Goal: Book appointment/travel/reservation

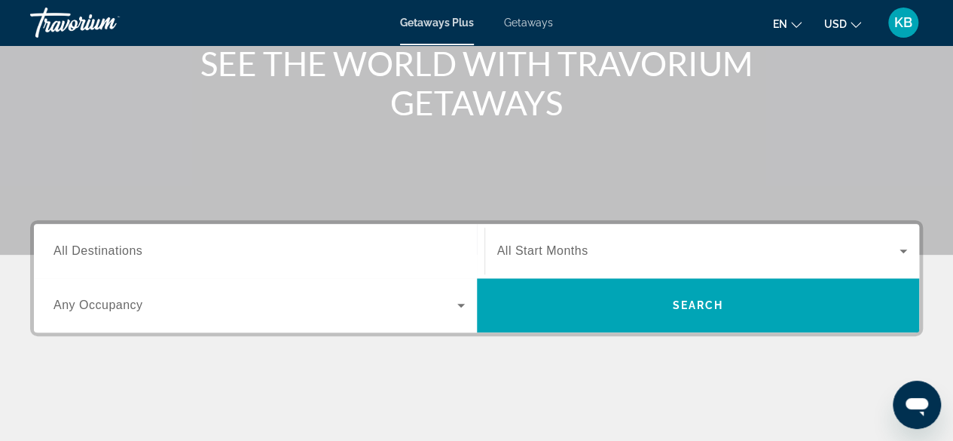
click at [437, 237] on div "Search widget" at bounding box center [258, 251] width 411 height 43
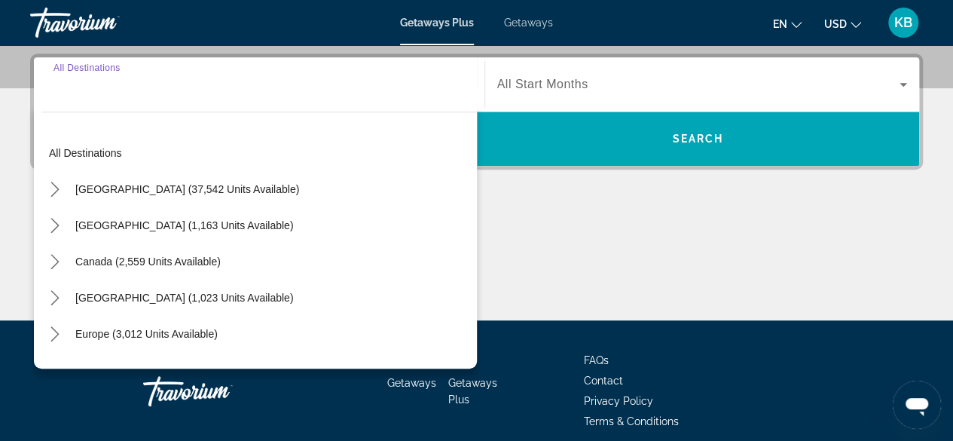
scroll to position [368, 0]
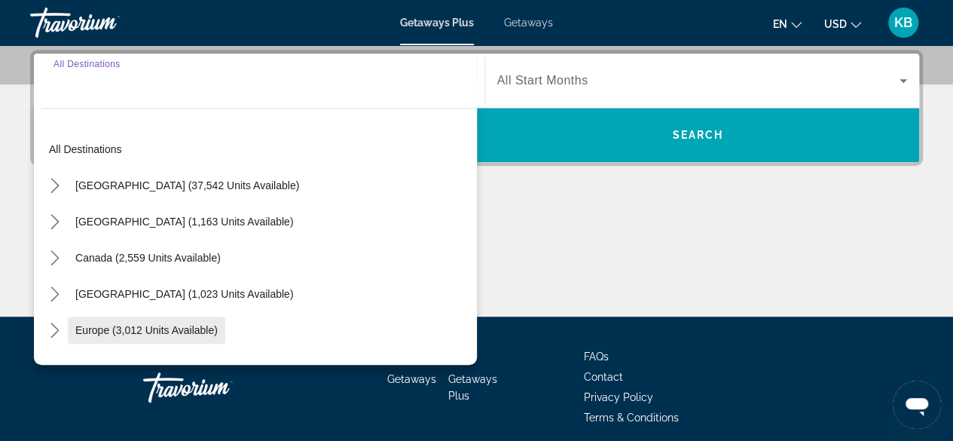
click at [135, 322] on span "Select destination: Europe (3,012 units available)" at bounding box center [146, 330] width 157 height 36
type input "**********"
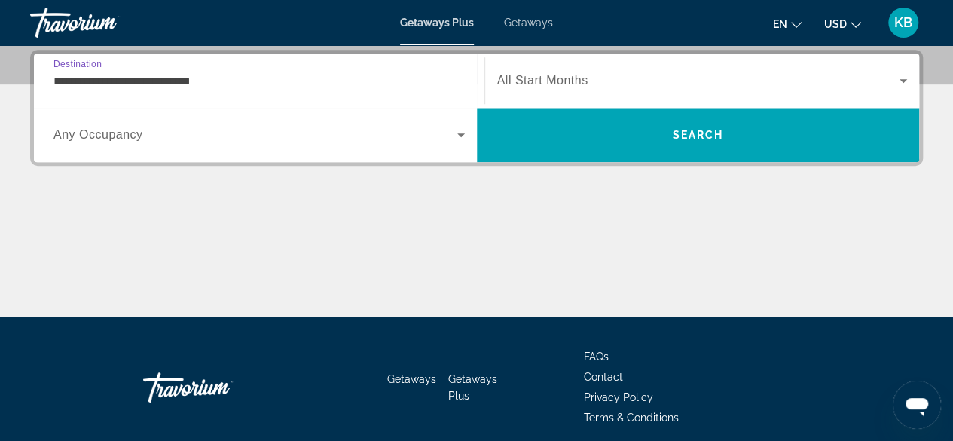
click at [225, 140] on span "Search widget" at bounding box center [255, 135] width 404 height 18
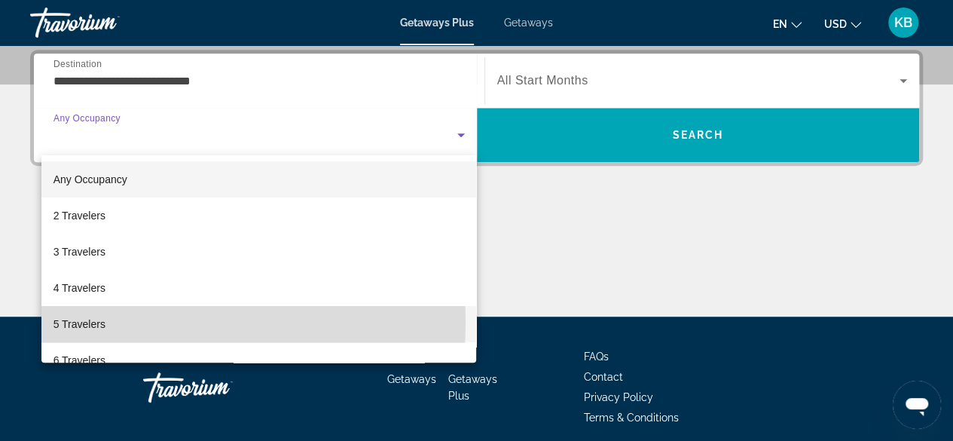
click at [136, 322] on mat-option "5 Travelers" at bounding box center [258, 324] width 435 height 36
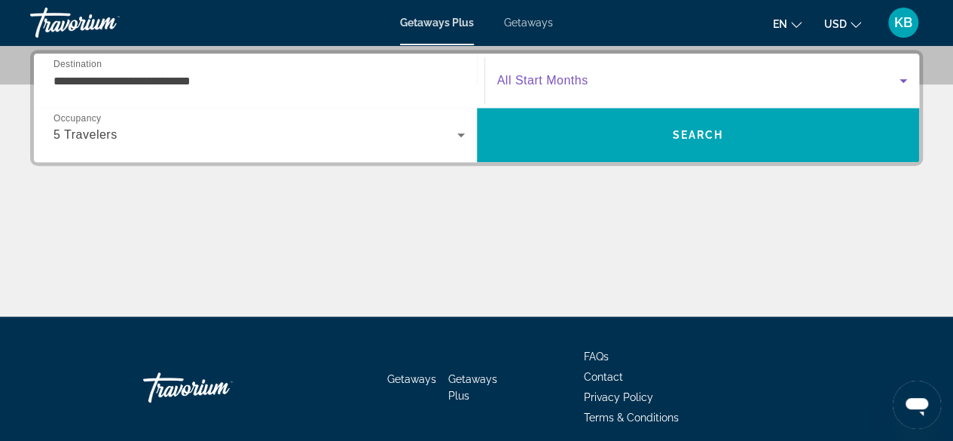
click at [592, 78] on span "Search widget" at bounding box center [698, 81] width 403 height 18
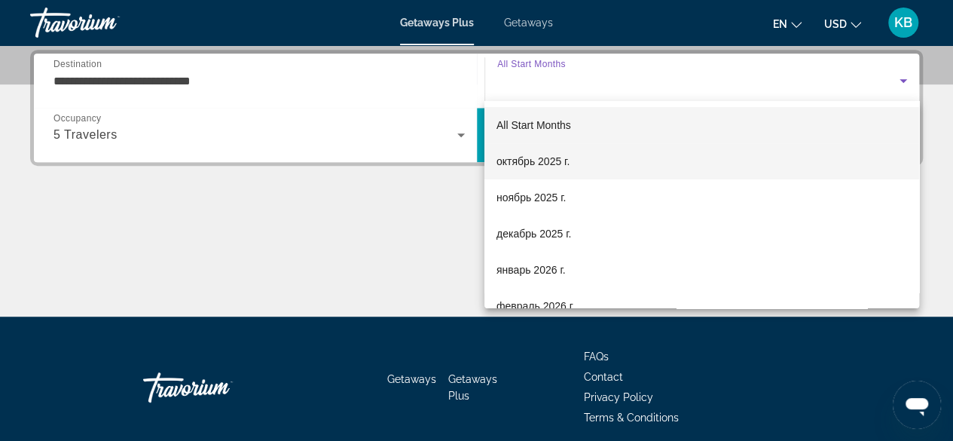
click at [561, 166] on span "октябрь 2025 г." at bounding box center [532, 161] width 73 height 18
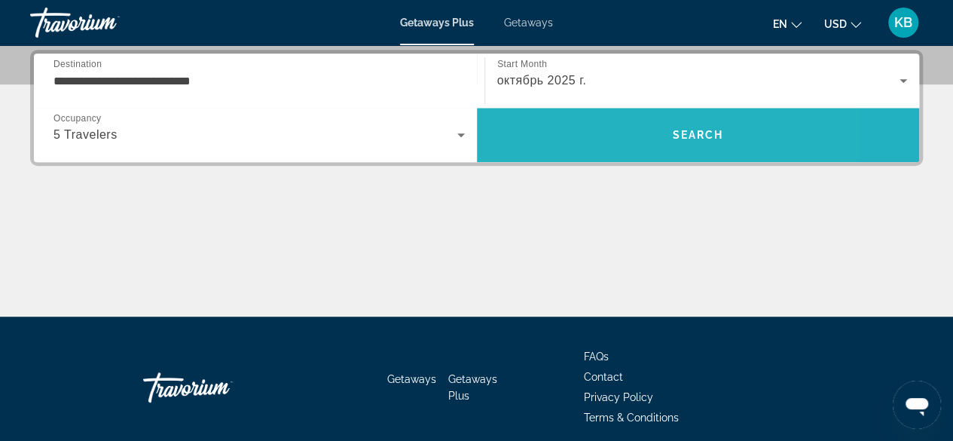
click at [603, 141] on span "Search" at bounding box center [698, 135] width 443 height 36
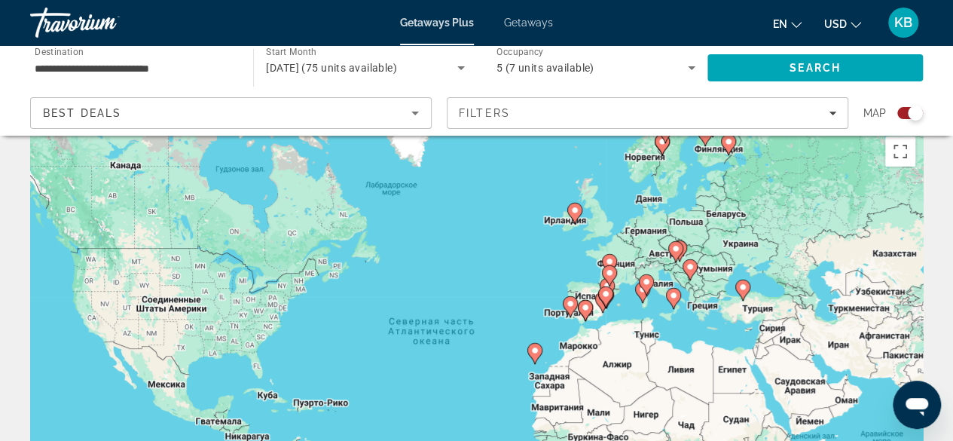
scroll to position [21, 0]
